Goal: Information Seeking & Learning: Learn about a topic

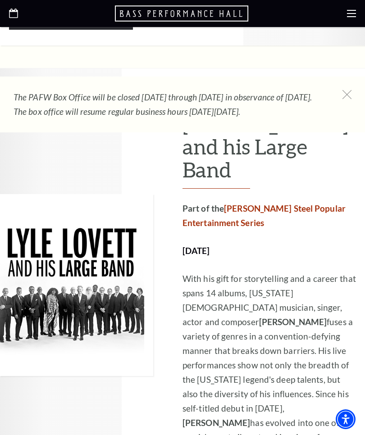
scroll to position [1267, 0]
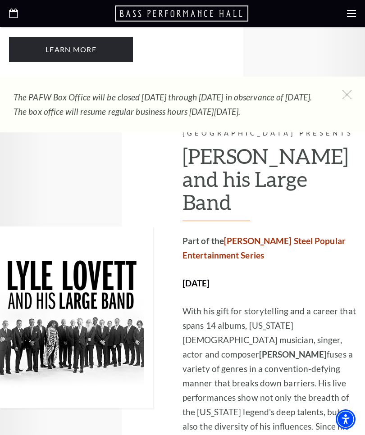
click at [361, 15] on div at bounding box center [182, 13] width 365 height 27
click at [354, 17] on use at bounding box center [351, 13] width 9 height 7
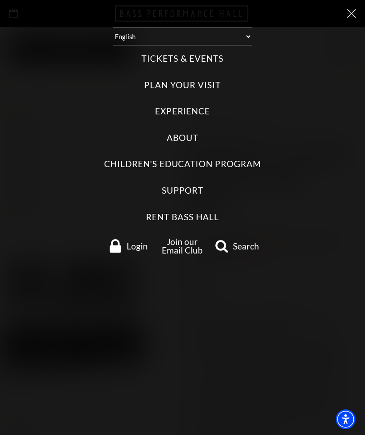
click at [214, 53] on label "Tickets & Events" at bounding box center [182, 59] width 82 height 12
click at [0, 0] on Events "Tickets & Events" at bounding box center [0, 0] width 0 height 0
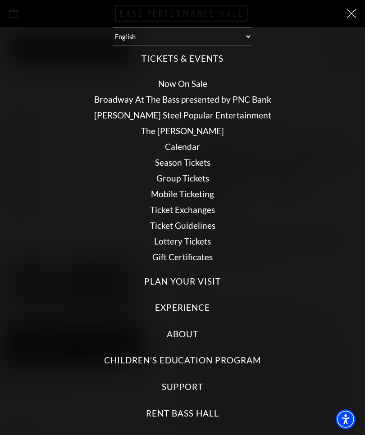
click at [198, 141] on link "Calendar" at bounding box center [182, 146] width 35 height 10
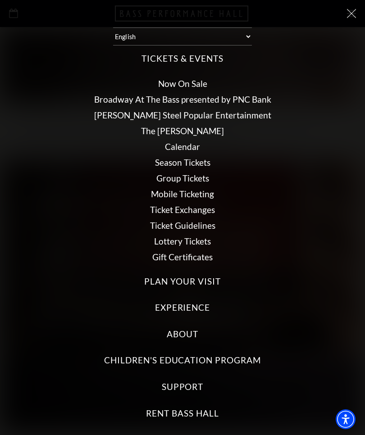
scroll to position [0, 0]
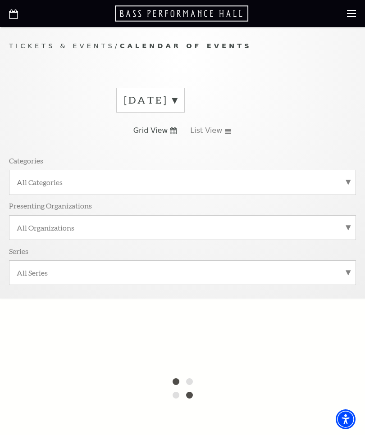
click at [237, 181] on label "All Categories" at bounding box center [182, 181] width 331 height 9
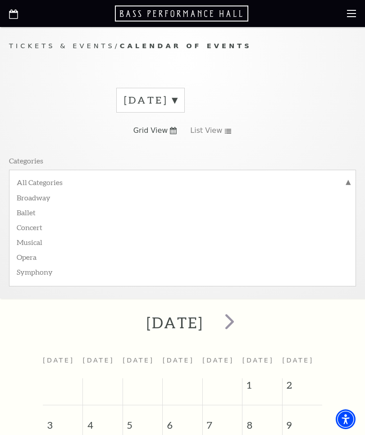
click at [227, 129] on use at bounding box center [228, 131] width 6 height 5
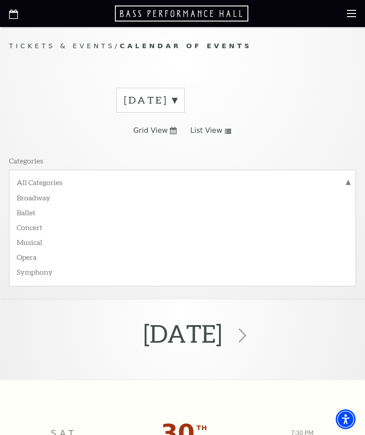
click at [34, 197] on label "Broadway" at bounding box center [182, 197] width 331 height 15
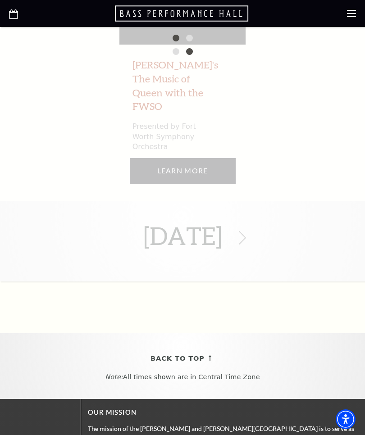
scroll to position [632, 0]
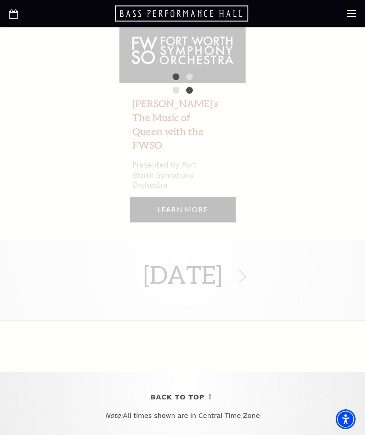
click at [307, 271] on div "August 2025 Sat Aug 30 th 7:30 PM Windborne's The Music of Queen with the FWSO …" at bounding box center [182, 83] width 365 height 473
click at [341, 205] on div "August 2025 Sat Aug 30 th 7:30 PM Windborne's The Music of Queen with the FWSO …" at bounding box center [182, 83] width 365 height 473
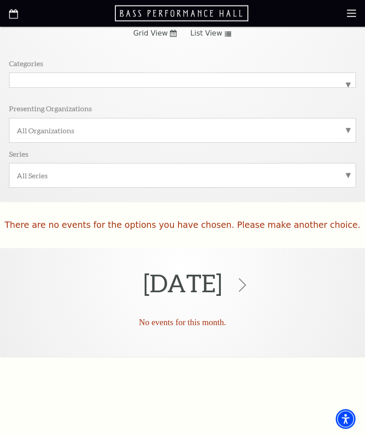
scroll to position [97, 0]
click at [246, 281] on use at bounding box center [242, 285] width 7 height 14
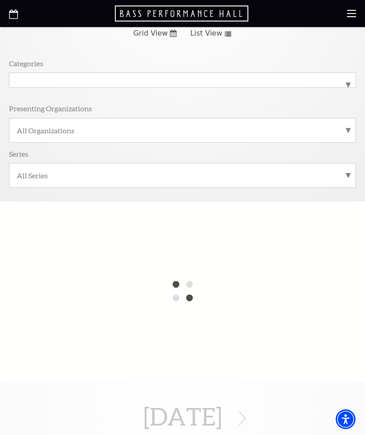
click at [334, 176] on label "All Series" at bounding box center [182, 175] width 331 height 9
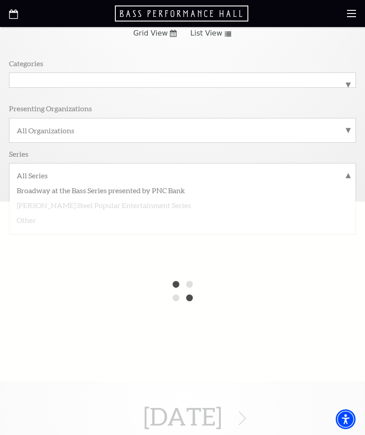
click at [164, 188] on label "Broadway at the Bass Series presented by PNC Bank" at bounding box center [182, 189] width 331 height 15
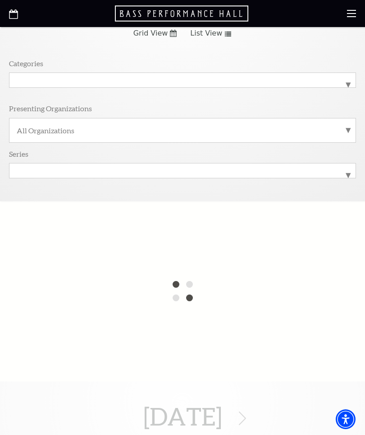
scroll to position [98, 0]
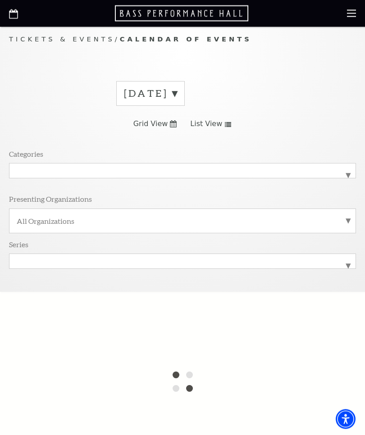
scroll to position [0, 0]
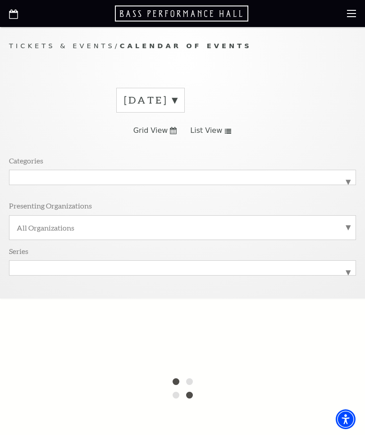
click at [177, 100] on label "August 2025" at bounding box center [150, 100] width 53 height 14
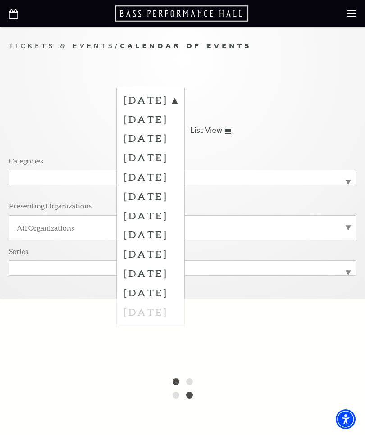
click at [177, 126] on label "September 2025" at bounding box center [150, 118] width 53 height 19
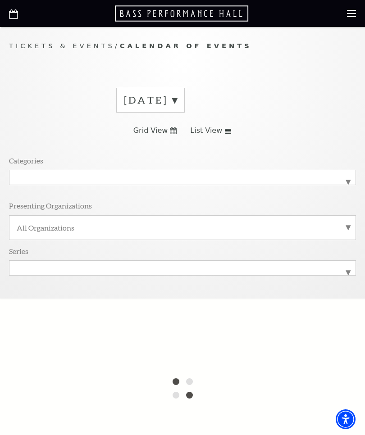
click at [207, 135] on span "List View" at bounding box center [206, 131] width 32 height 10
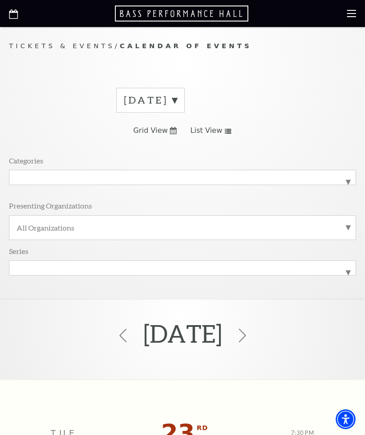
click at [177, 98] on label "September 2025" at bounding box center [150, 100] width 53 height 14
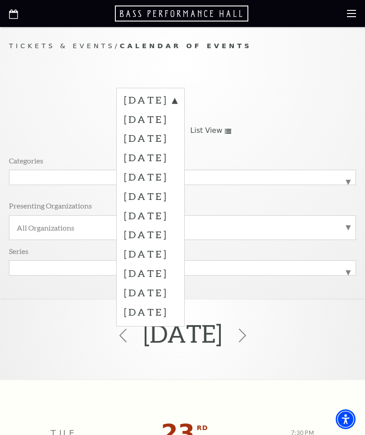
click at [177, 139] on label "October 2025" at bounding box center [150, 137] width 53 height 19
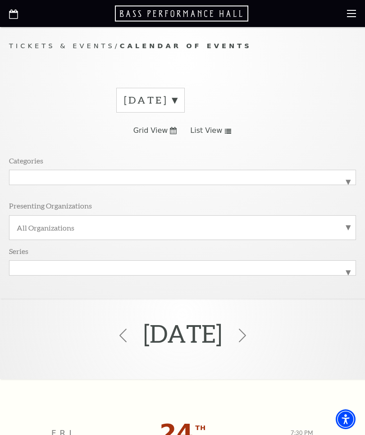
click at [177, 103] on label "October 2025" at bounding box center [150, 100] width 53 height 14
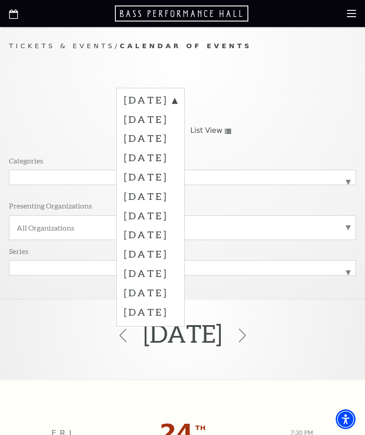
click at [177, 160] on label "November 2025" at bounding box center [150, 157] width 53 height 19
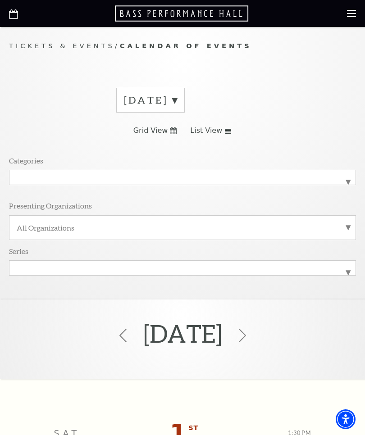
click at [177, 103] on label "November 2025" at bounding box center [150, 100] width 53 height 14
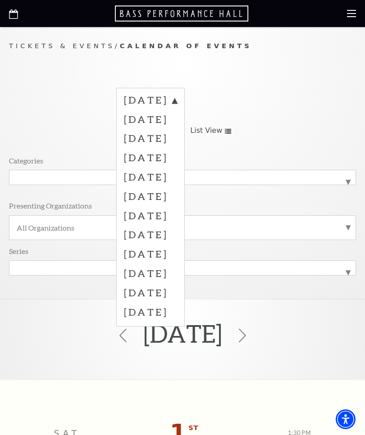
click at [177, 177] on label "December 2025" at bounding box center [150, 176] width 53 height 19
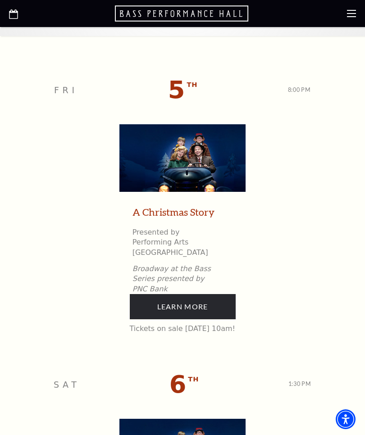
scroll to position [297, 0]
